Goal: Check status: Check status

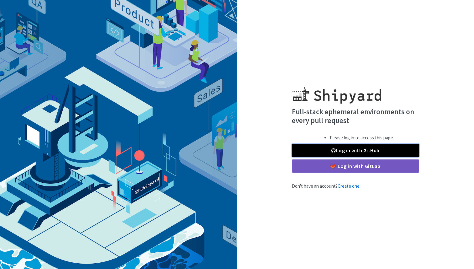
click at [375, 150] on link "Log in with GitHub" at bounding box center [355, 150] width 127 height 13
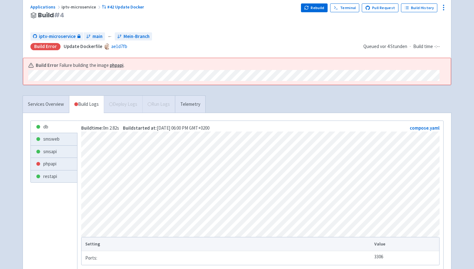
scroll to position [61, 0]
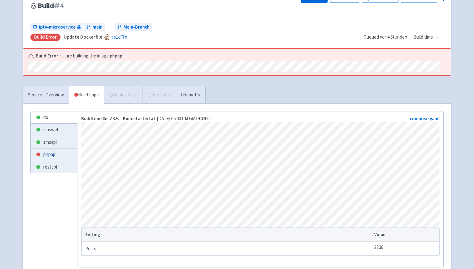
click at [51, 158] on link "phpapi" at bounding box center [54, 154] width 46 height 12
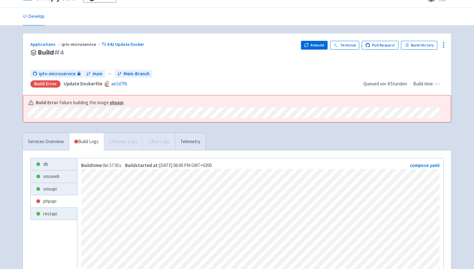
scroll to position [9, 0]
